Goal: Navigation & Orientation: Find specific page/section

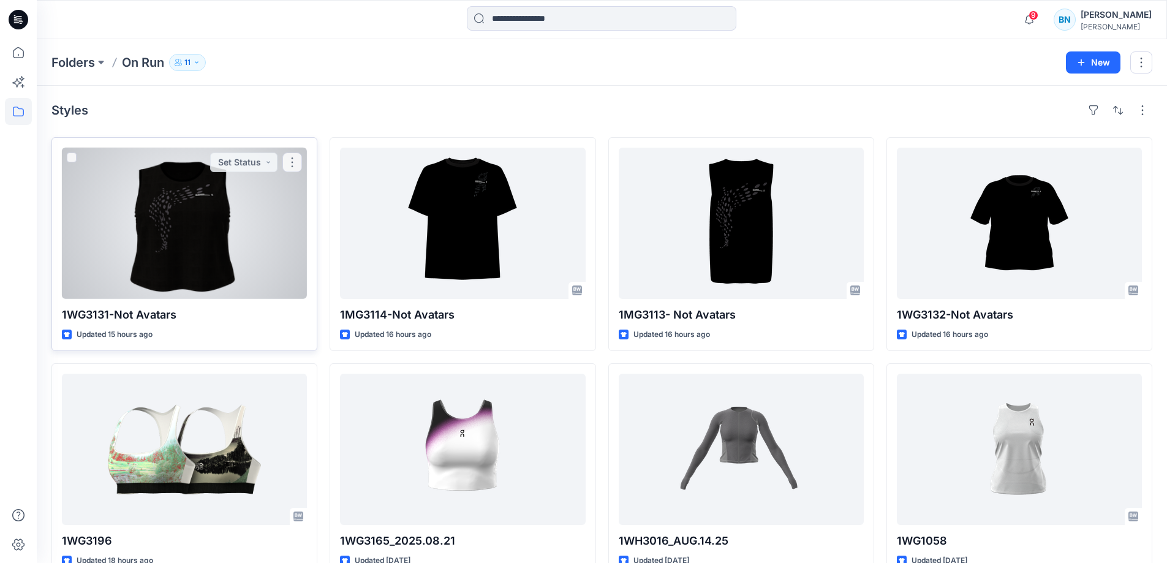
click at [255, 230] on div at bounding box center [184, 223] width 245 height 151
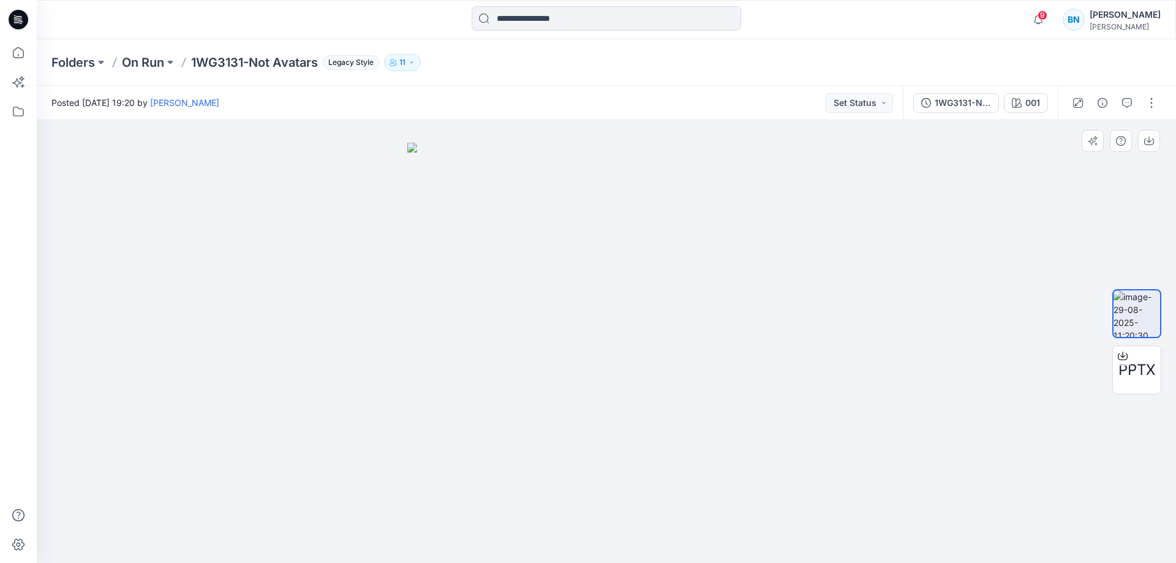
click at [932, 330] on div at bounding box center [607, 341] width 1140 height 443
drag, startPoint x: 1127, startPoint y: 5, endPoint x: 944, endPoint y: 28, distance: 184.6
click at [939, 26] on div "9 Notifications Your style 1WG3131-Not Avatars is ready 1 new Colorways 14 hour…" at bounding box center [606, 19] width 1139 height 27
click at [1147, 142] on icon "button" at bounding box center [1150, 141] width 10 height 10
click at [1094, 67] on div "Folders On Run 1WG3131-Not Avatars Legacy Style 11" at bounding box center [607, 62] width 1140 height 47
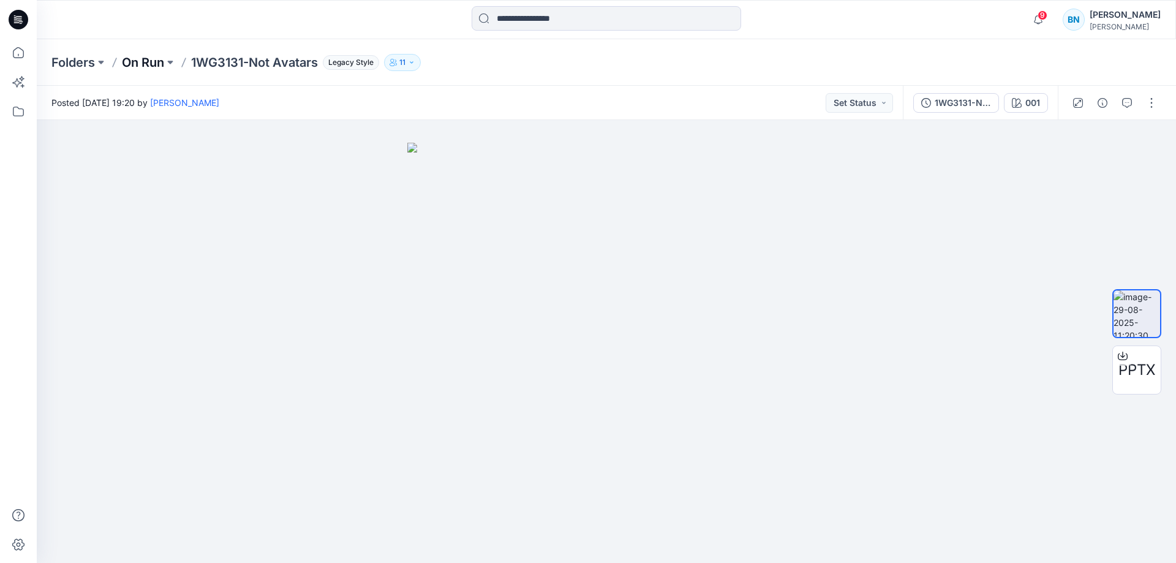
click at [142, 60] on p "On Run" at bounding box center [143, 62] width 42 height 17
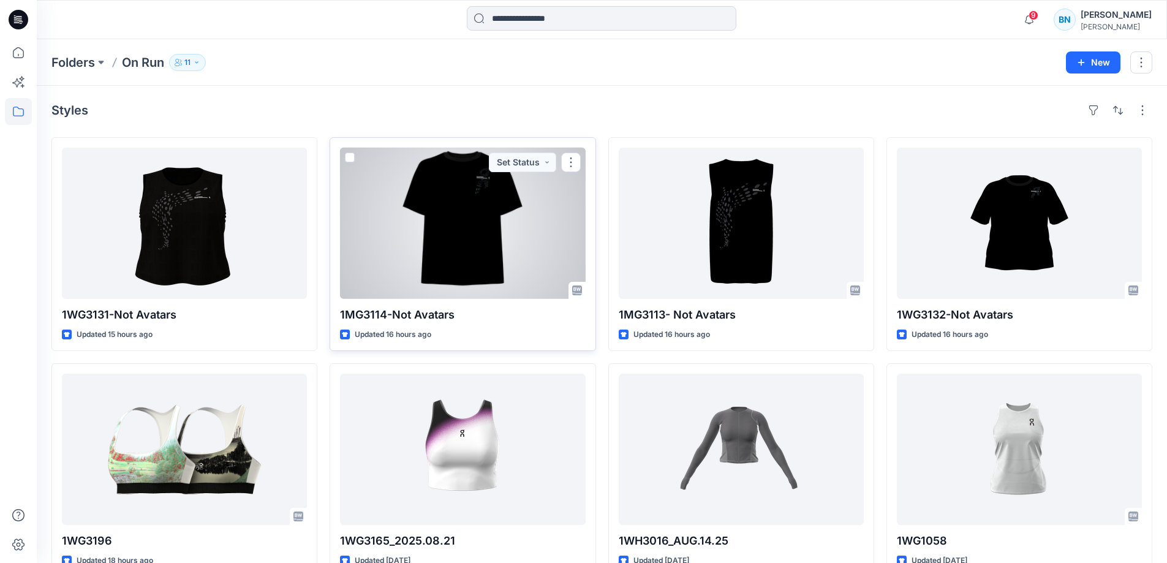
click at [494, 235] on div at bounding box center [462, 223] width 245 height 151
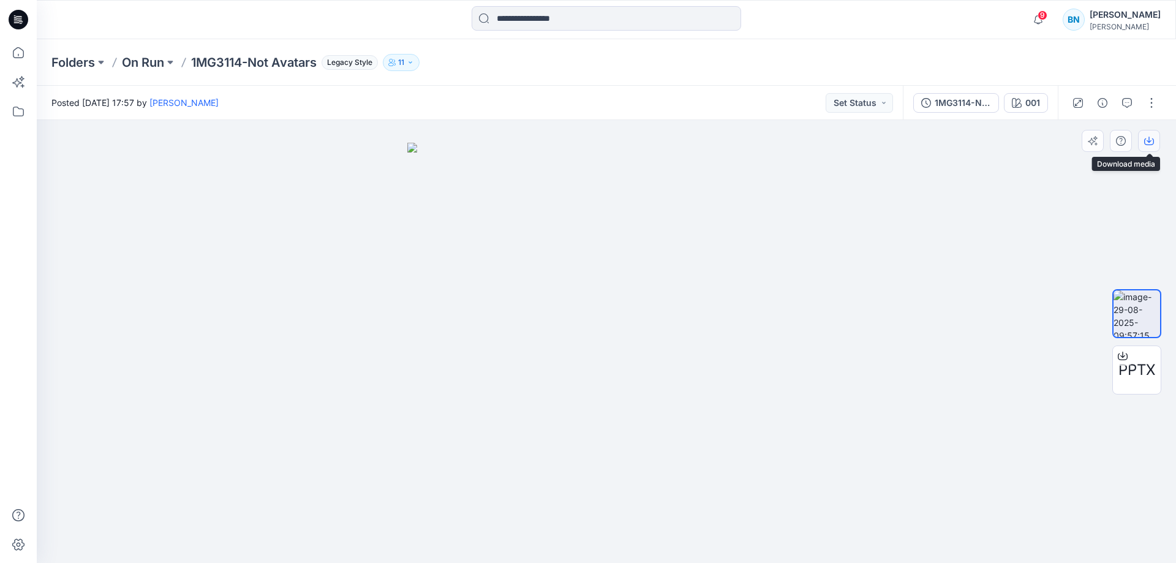
click at [1145, 143] on icon "button" at bounding box center [1150, 141] width 10 height 7
click at [150, 67] on p "On Run" at bounding box center [143, 62] width 42 height 17
